Goal: Check status: Check status

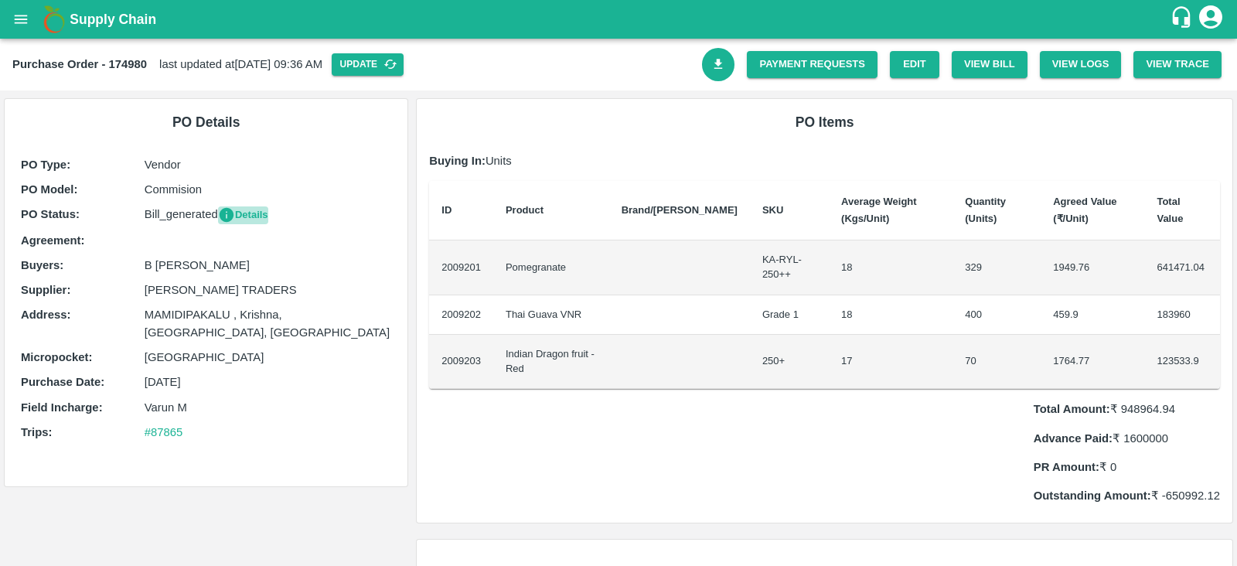
click at [247, 213] on button "Details" at bounding box center [243, 215] width 50 height 18
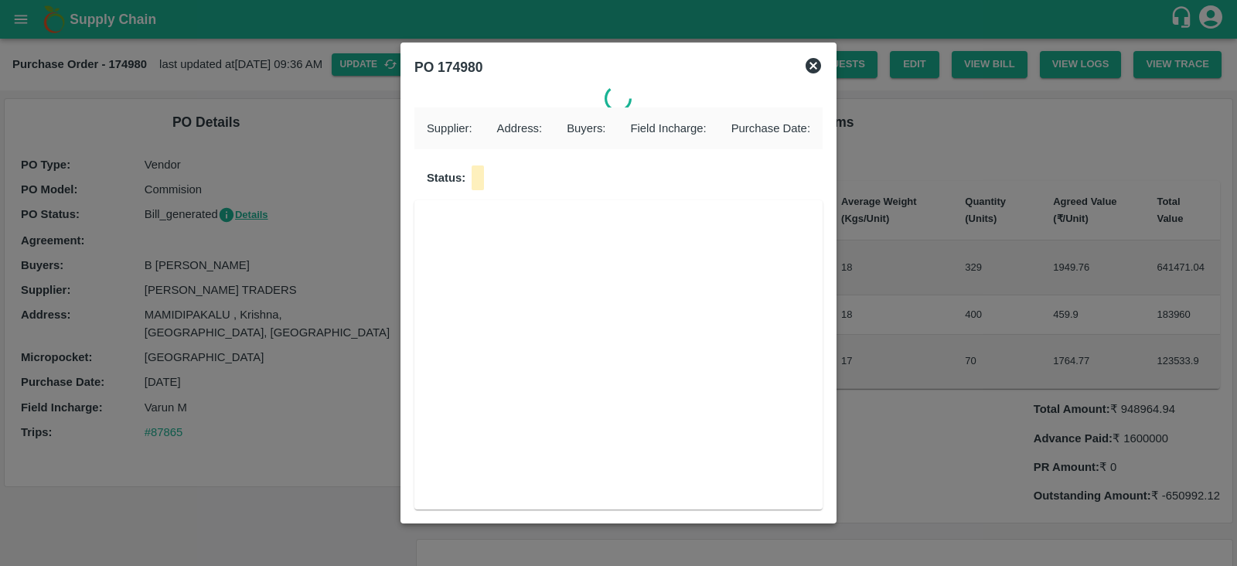
drag, startPoint x: 657, startPoint y: 73, endPoint x: 507, endPoint y: 97, distance: 152.0
click at [507, 97] on div "PO 174980 Supplier : Address : Buyers : Field Incharge : Purchase Date : Status:" at bounding box center [619, 283] width 436 height 481
drag, startPoint x: 431, startPoint y: 65, endPoint x: 490, endPoint y: 68, distance: 59.6
click at [490, 68] on div "PO 174980" at bounding box center [600, 64] width 396 height 40
copy b "174980"
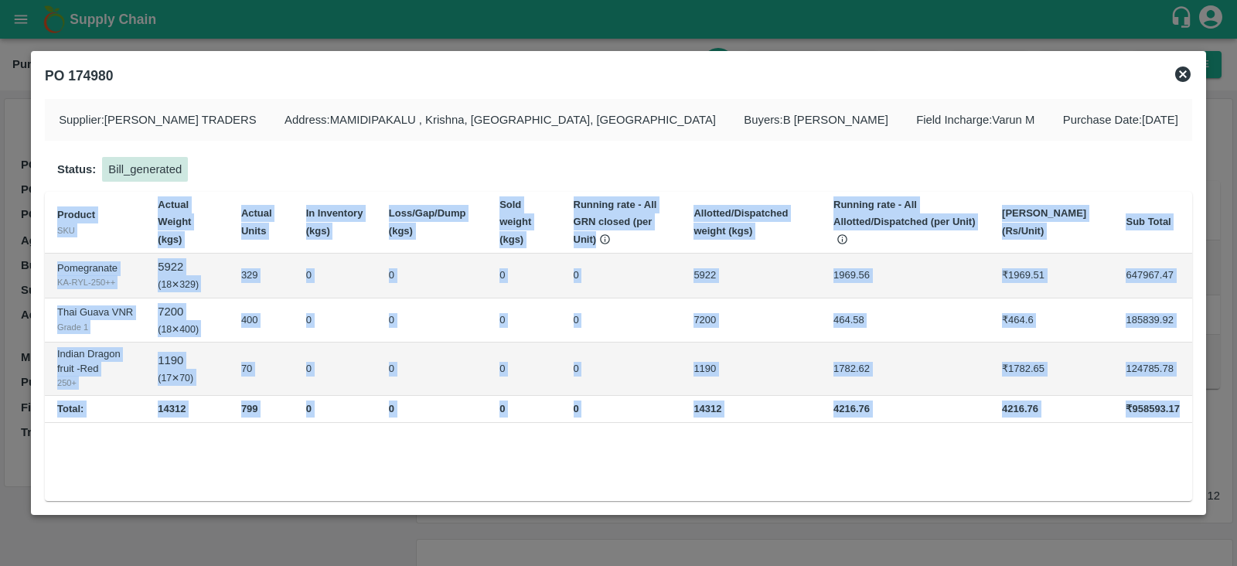
drag, startPoint x: 55, startPoint y: 212, endPoint x: 1185, endPoint y: 414, distance: 1148.5
click at [1185, 414] on table "Product SKU Actual Weight (kgs) Actual Units In Inventory (kgs) Loss/Gap/Dump (…" at bounding box center [618, 307] width 1147 height 231
copy table "Product SKU Actual Weight (kgs) Actual Units In Inventory (kgs) Loss/Gap/Dump (…"
click at [1122, 408] on td "₹958593.17" at bounding box center [1152, 408] width 79 height 27
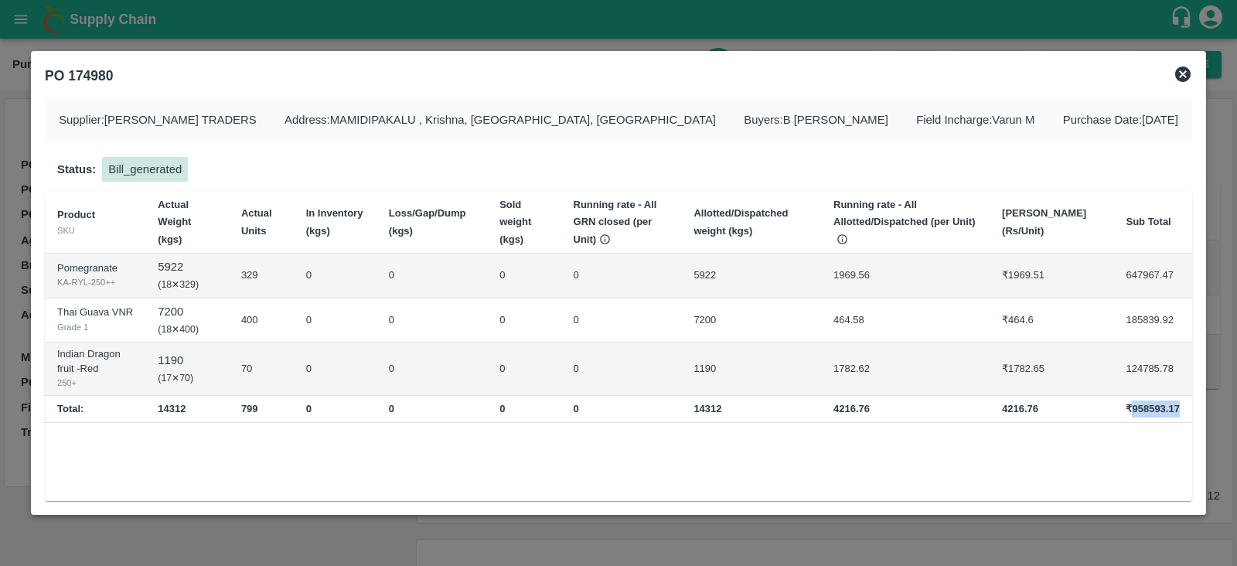
drag, startPoint x: 1130, startPoint y: 406, endPoint x: 1185, endPoint y: 407, distance: 54.9
click at [1185, 407] on td "₹958593.17" at bounding box center [1152, 408] width 79 height 27
copy b "958593.17"
click at [1185, 71] on icon at bounding box center [1183, 74] width 19 height 19
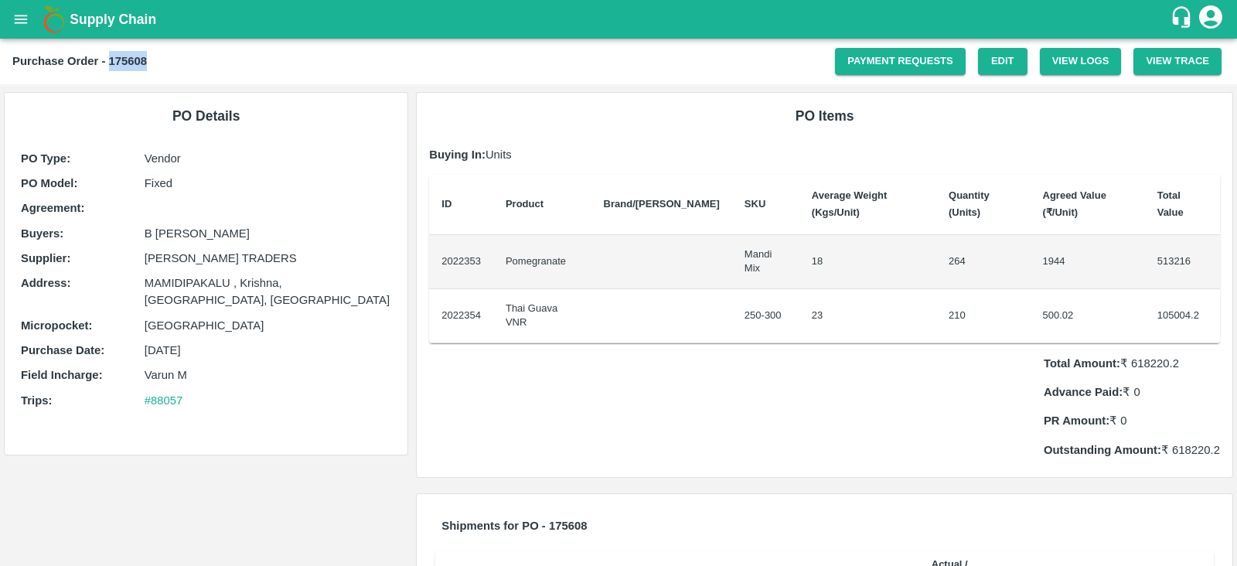
drag, startPoint x: 109, startPoint y: 61, endPoint x: 176, endPoint y: 57, distance: 66.6
click at [176, 57] on div "Purchase Order - 175608" at bounding box center [423, 61] width 823 height 20
copy b "175608"
drag, startPoint x: 1164, startPoint y: 400, endPoint x: 1209, endPoint y: 404, distance: 44.2
click at [1209, 442] on p "Outstanding Amount: ₹ 618220.2" at bounding box center [1132, 450] width 176 height 17
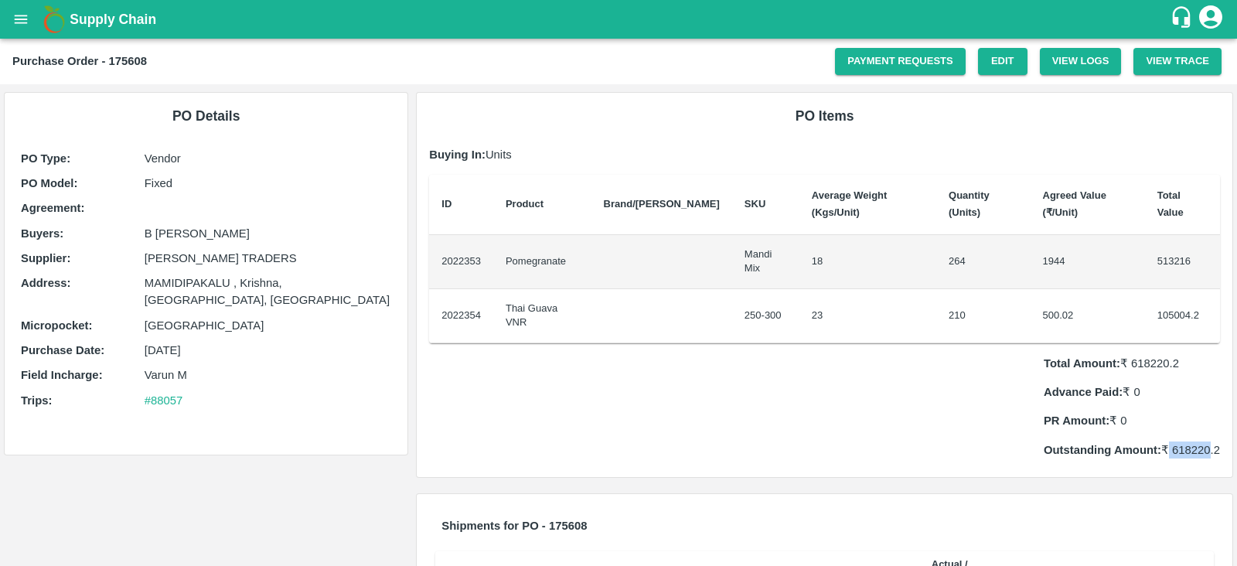
copy p "618220"
